Goal: Information Seeking & Learning: Learn about a topic

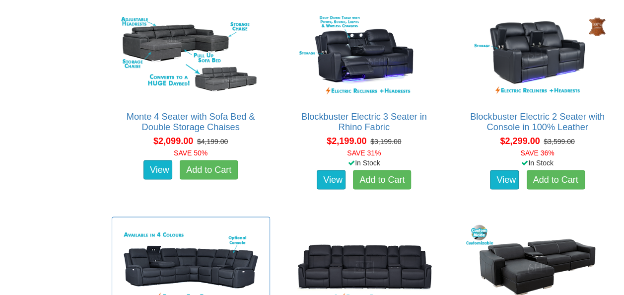
scroll to position [993, 0]
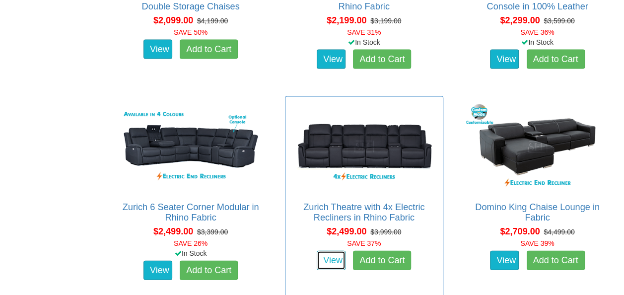
click at [321, 257] on link "View" at bounding box center [331, 261] width 29 height 20
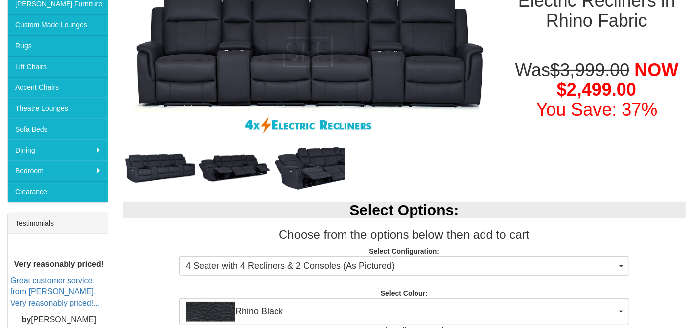
scroll to position [154, 0]
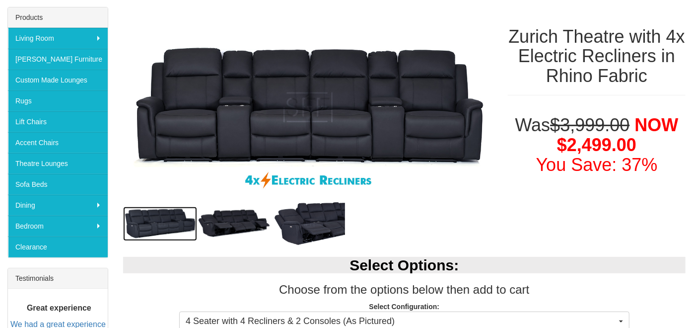
click at [185, 217] on img at bounding box center [160, 224] width 74 height 34
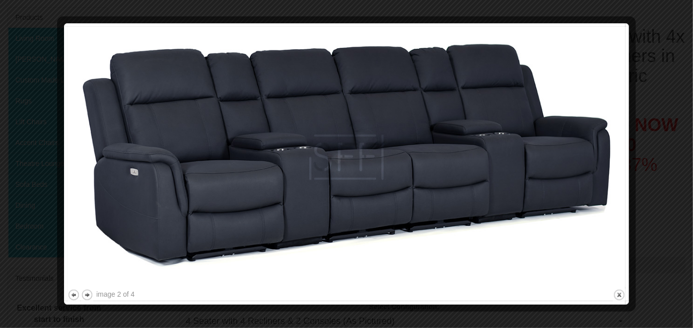
click at [624, 153] on div at bounding box center [346, 164] width 693 height 328
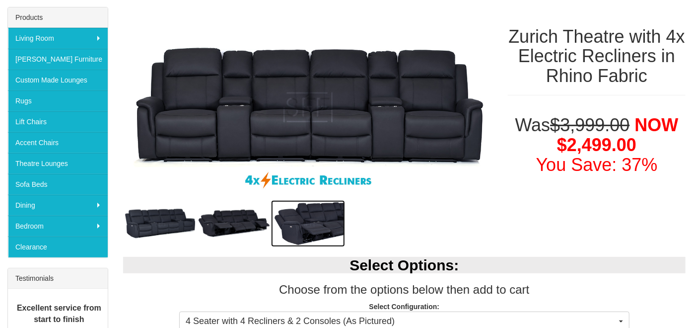
click at [338, 218] on img at bounding box center [308, 223] width 74 height 47
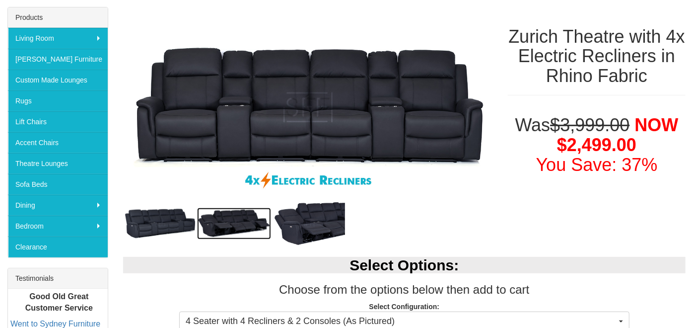
click at [255, 217] on img at bounding box center [234, 224] width 74 height 32
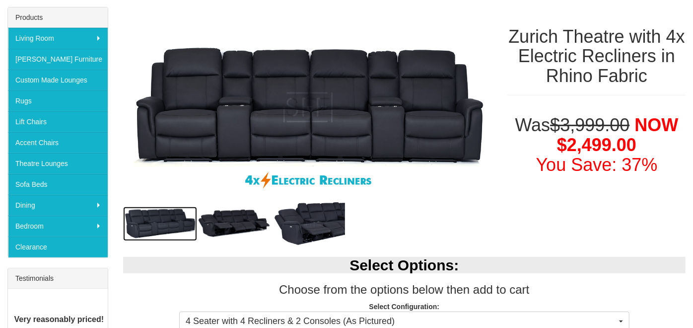
click at [160, 219] on img at bounding box center [160, 224] width 74 height 34
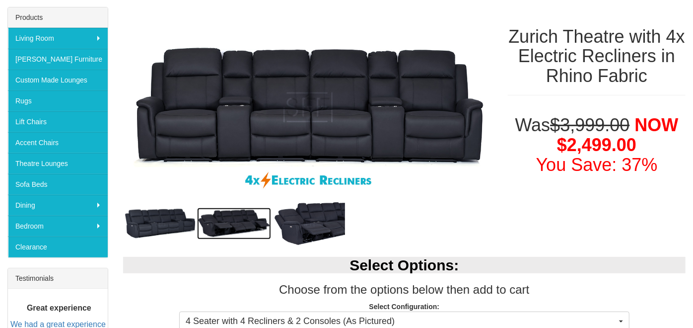
click at [245, 218] on img at bounding box center [234, 224] width 74 height 32
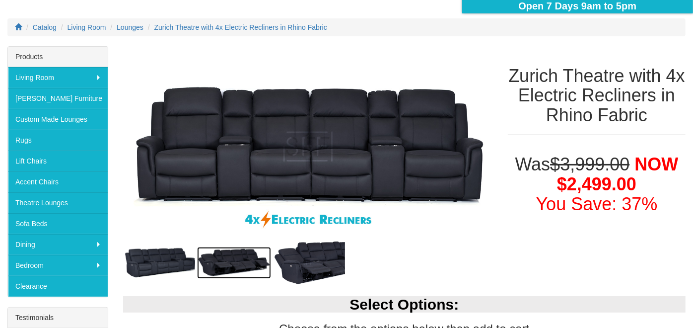
scroll to position [110, 0]
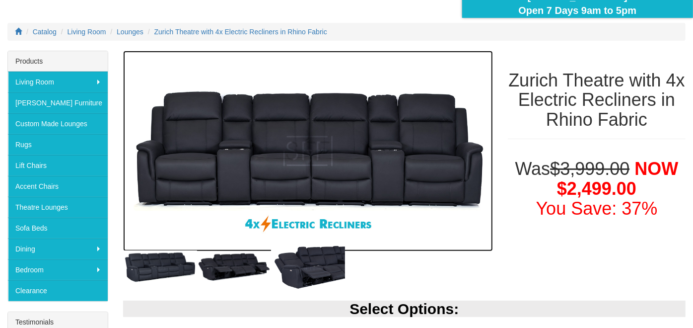
click at [237, 168] on img at bounding box center [308, 151] width 371 height 201
